Goal: Use online tool/utility: Utilize a website feature to perform a specific function

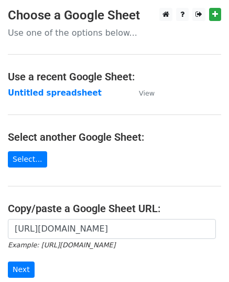
scroll to position [0, 234]
type input "https://docs.google.com/spreadsheets/d/1i6MJCMGE_NuT9V0c9BNttBxkXljw6GDjWw68ceW…"
click at [115, 244] on small "Example: https://docs.google.com/spreadsheets/d/abc/edit" at bounding box center [62, 245] width 108 height 8
click at [21, 262] on input "Next" at bounding box center [21, 269] width 27 height 16
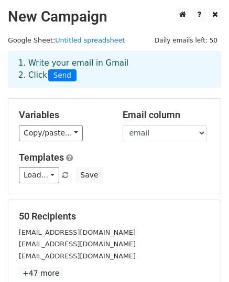
click at [33, 217] on h5 "50 Recipients" at bounding box center [114, 216] width 191 height 12
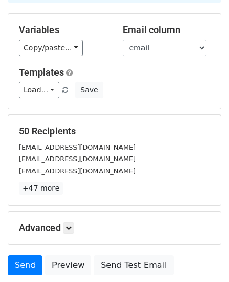
scroll to position [165, 0]
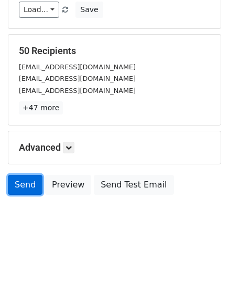
click at [20, 189] on link "Send" at bounding box center [25, 185] width 35 height 20
